Goal: Check status: Check status

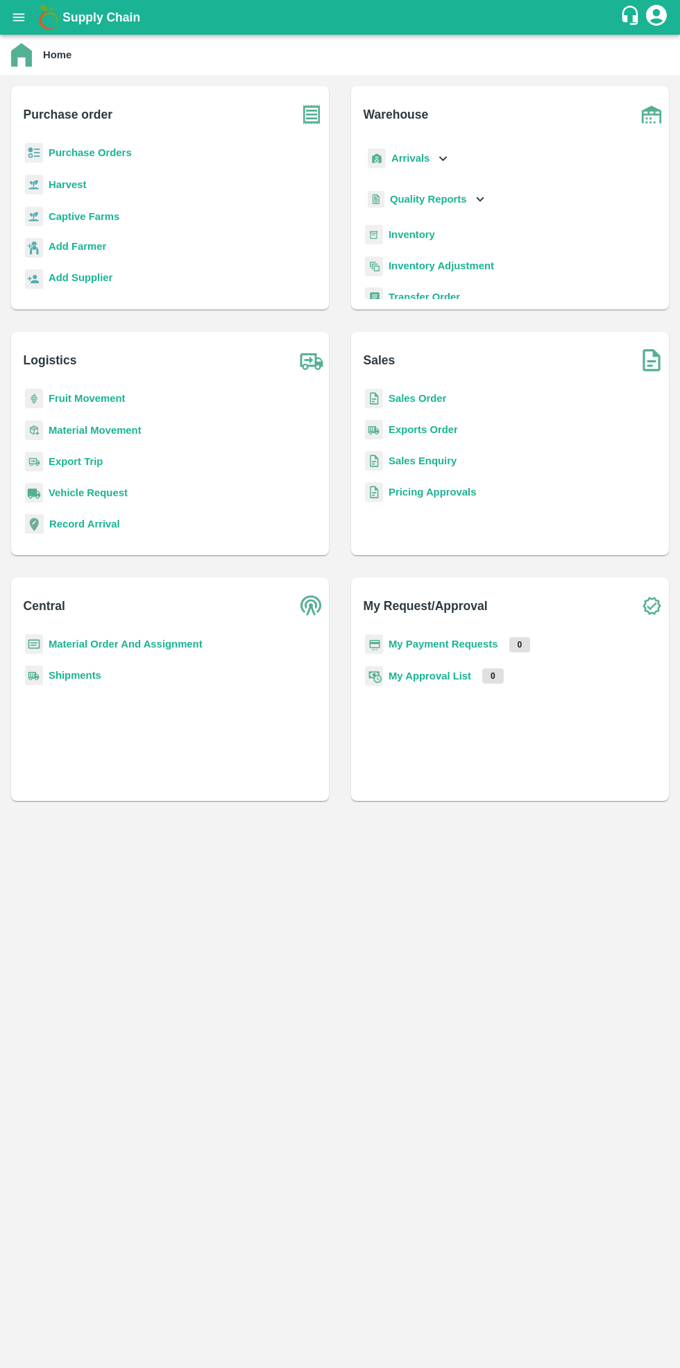
click at [101, 147] on b "Purchase Orders" at bounding box center [90, 152] width 83 height 11
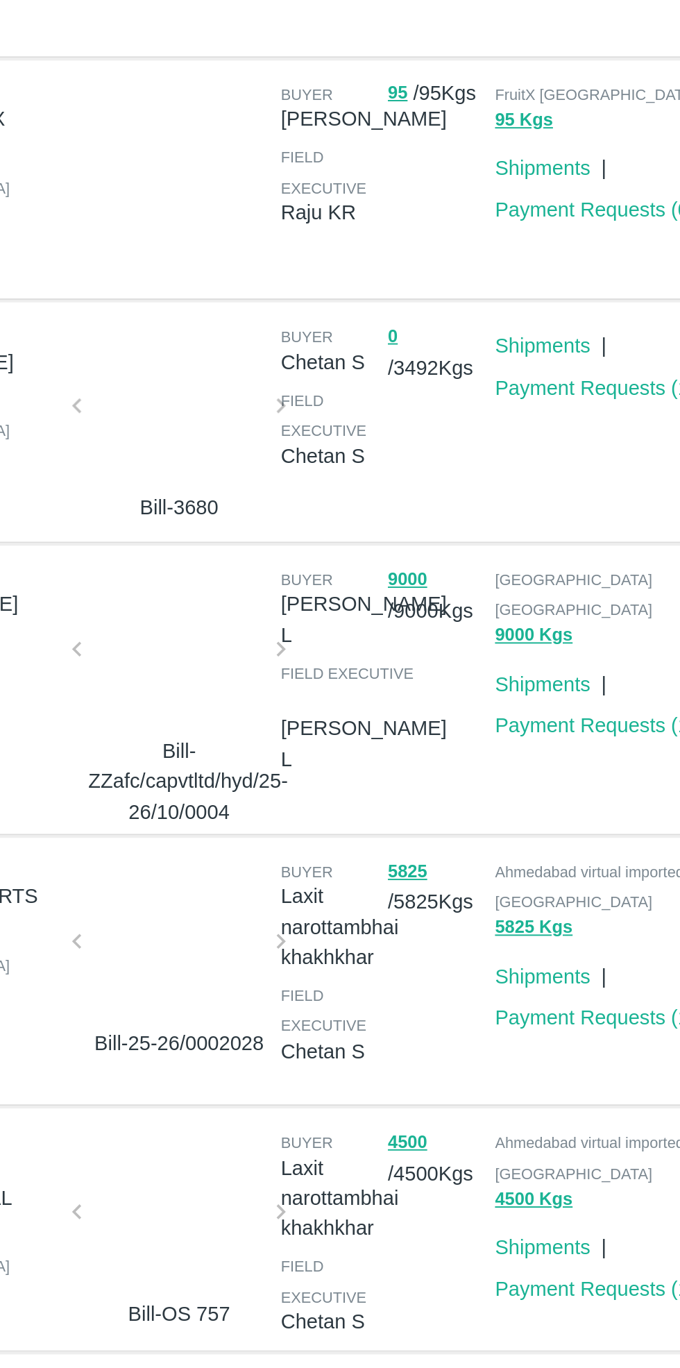
scroll to position [285, 0]
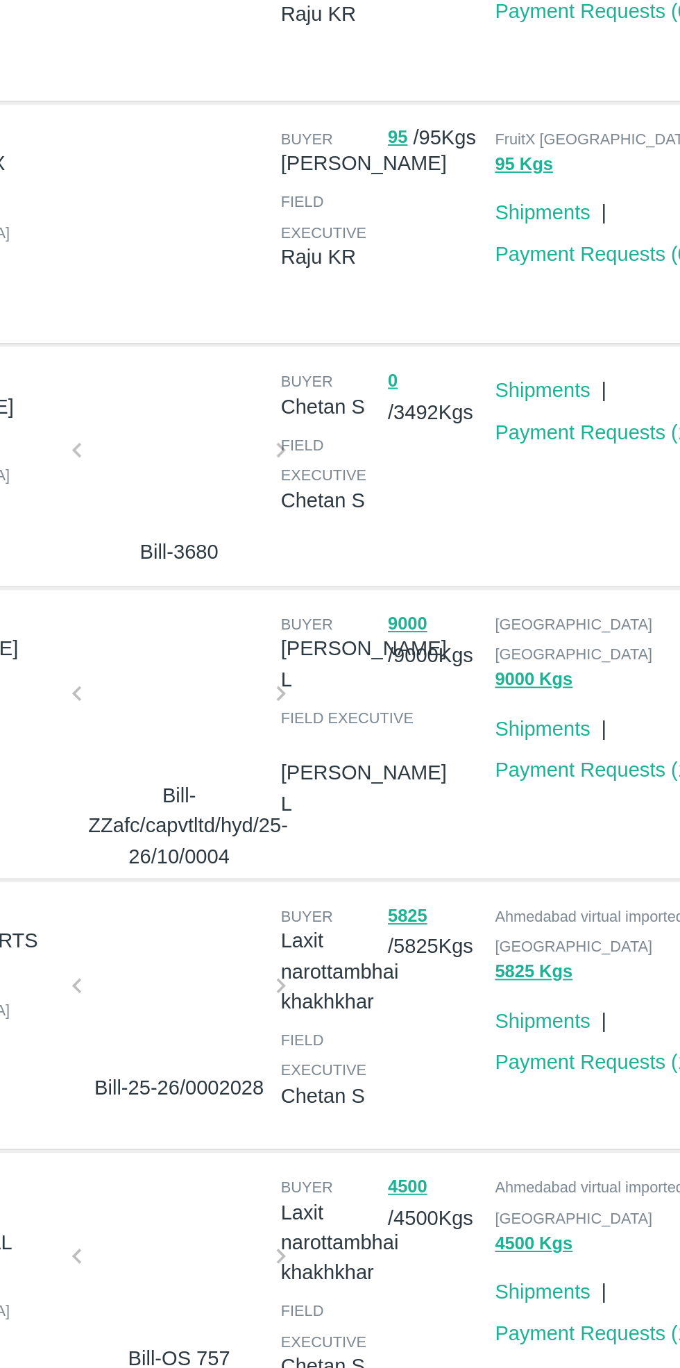
click at [288, 595] on div at bounding box center [290, 594] width 93 height 74
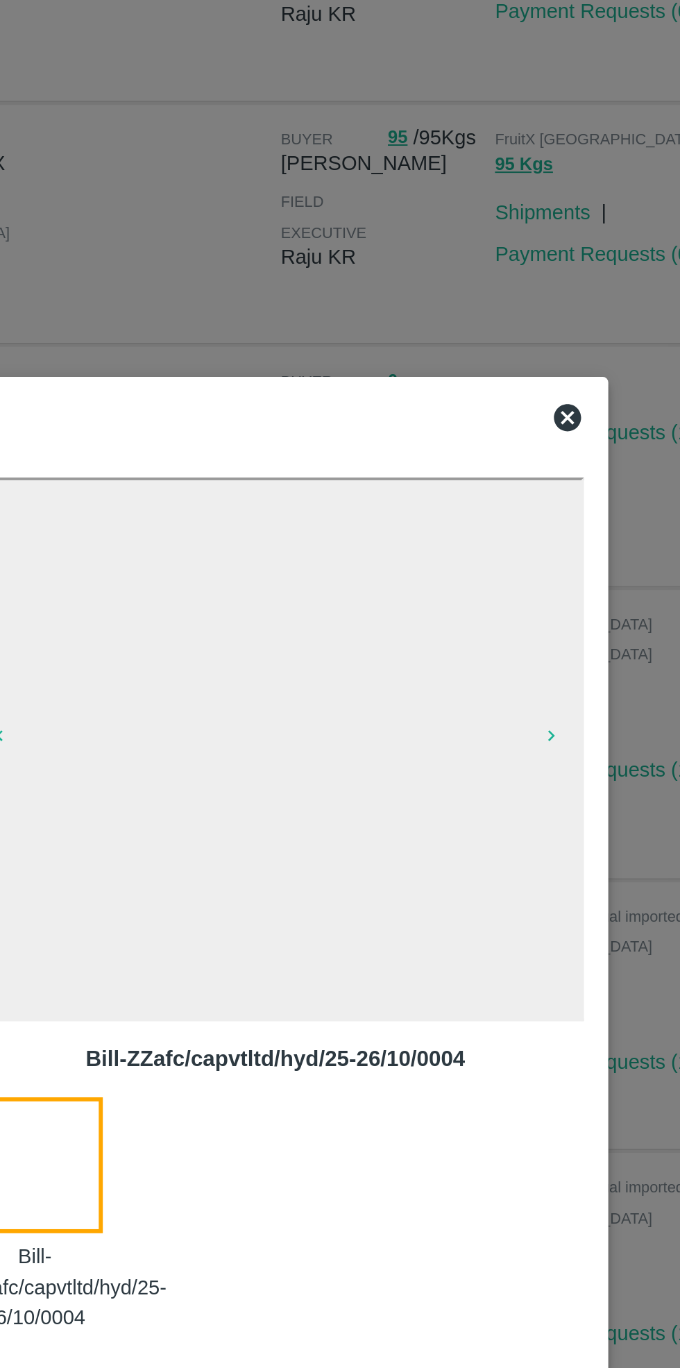
click at [494, 446] on icon at bounding box center [489, 449] width 14 height 14
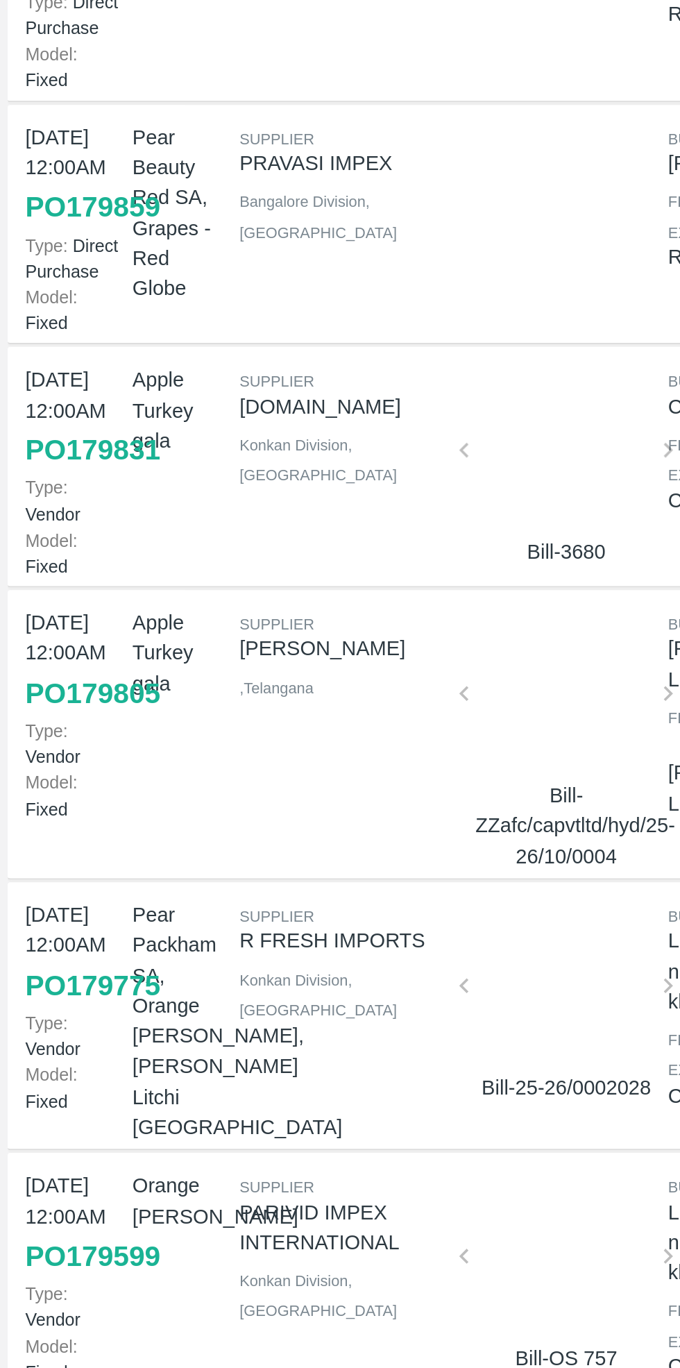
scroll to position [307, 0]
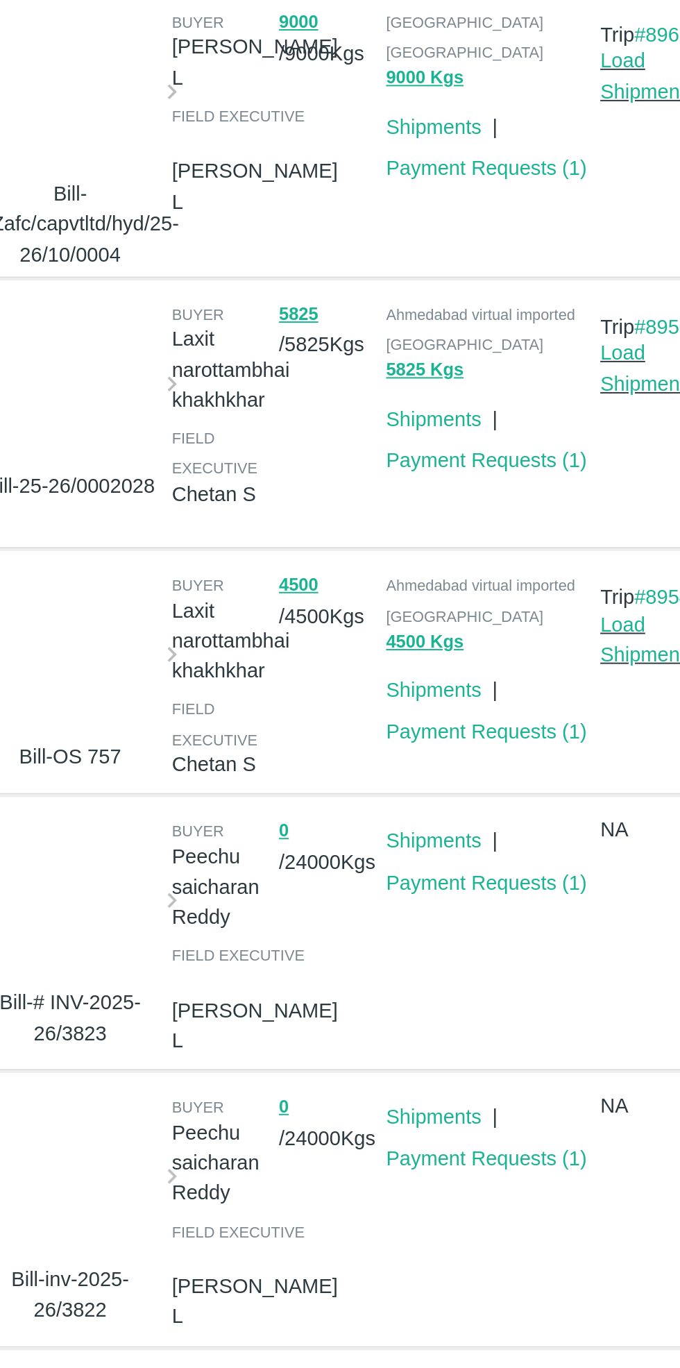
click at [505, 750] on link "Payment Requests ( 1 )" at bounding box center [504, 755] width 103 height 11
